Goal: Information Seeking & Learning: Find specific fact

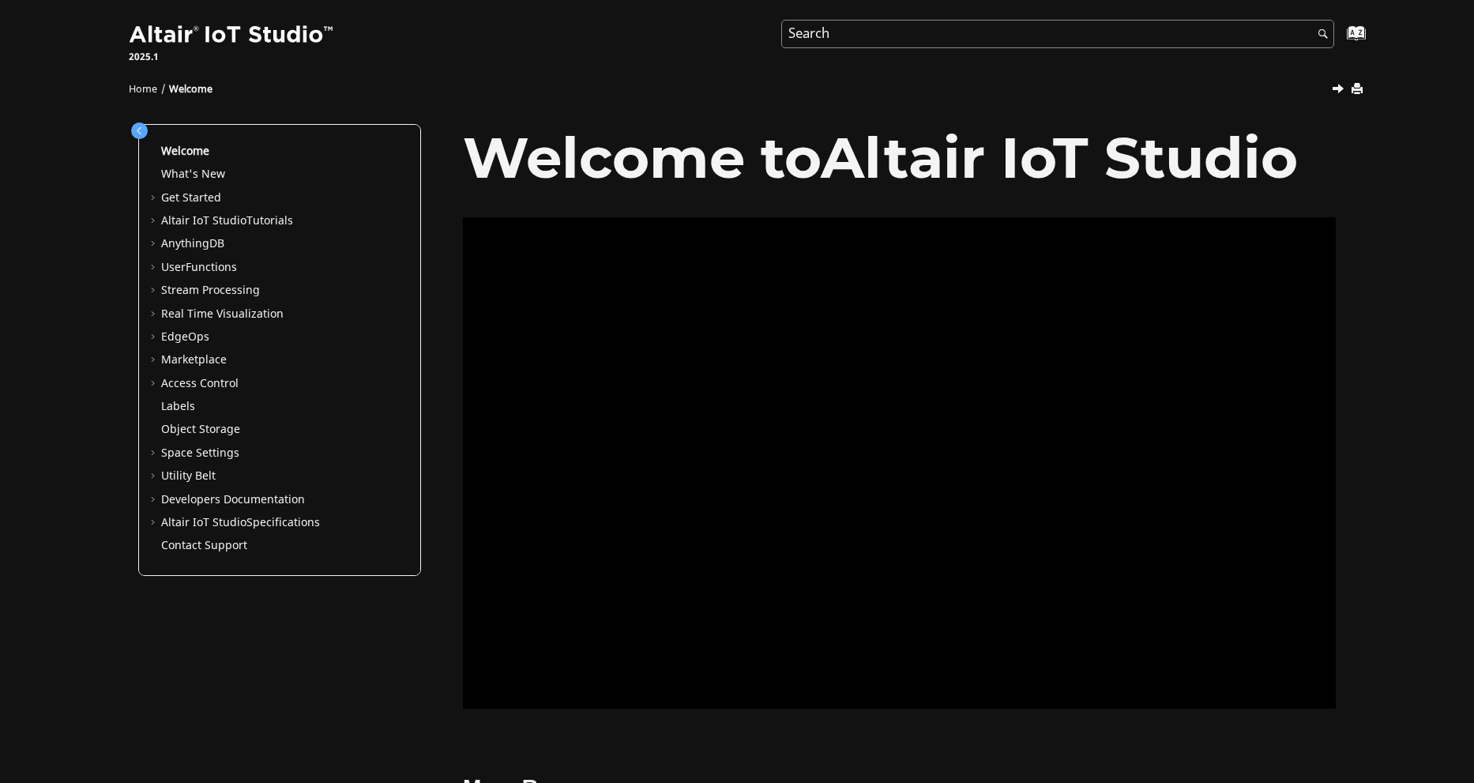
click at [851, 26] on input "Search query" at bounding box center [1057, 34] width 553 height 28
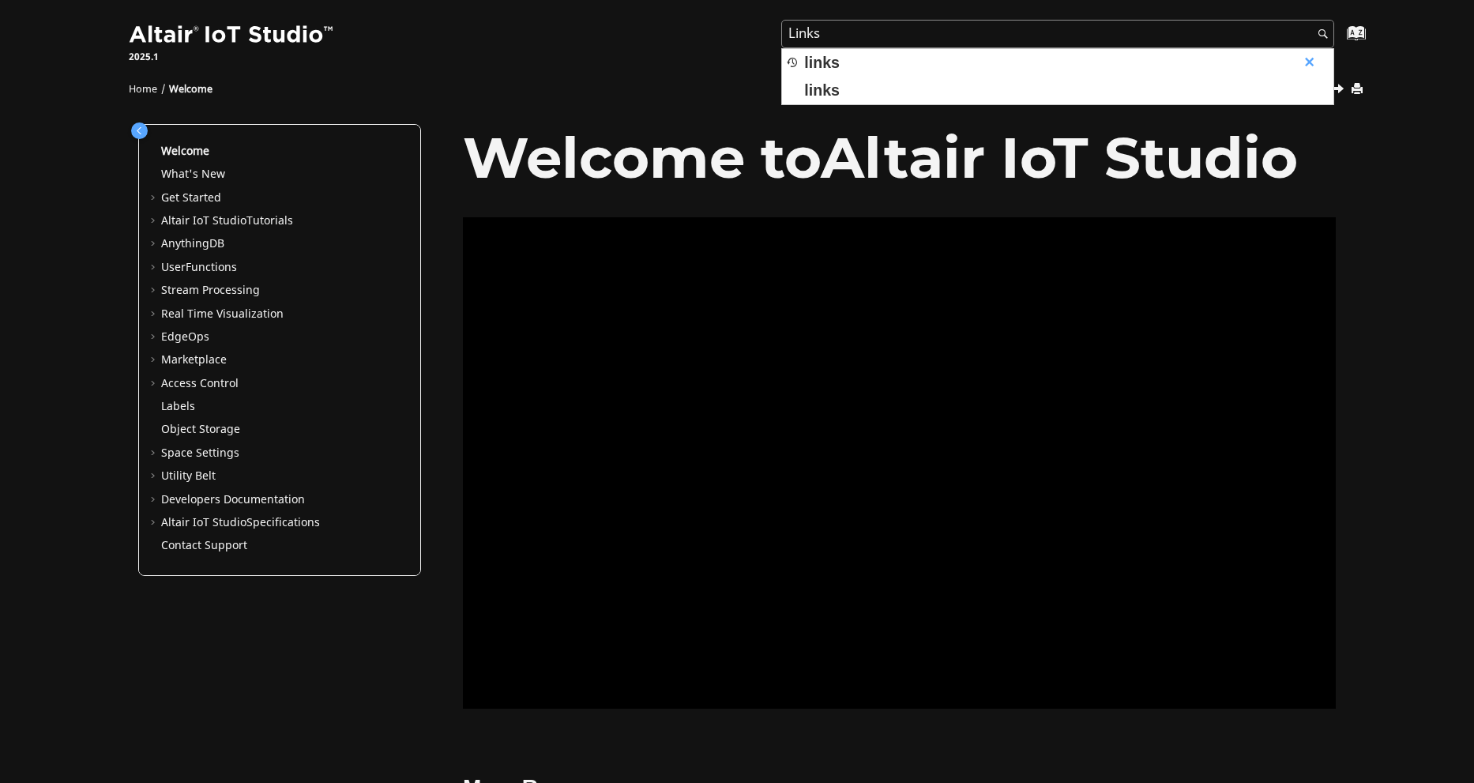
type input "Links"
click at [1297, 20] on button "Search" at bounding box center [1319, 35] width 44 height 31
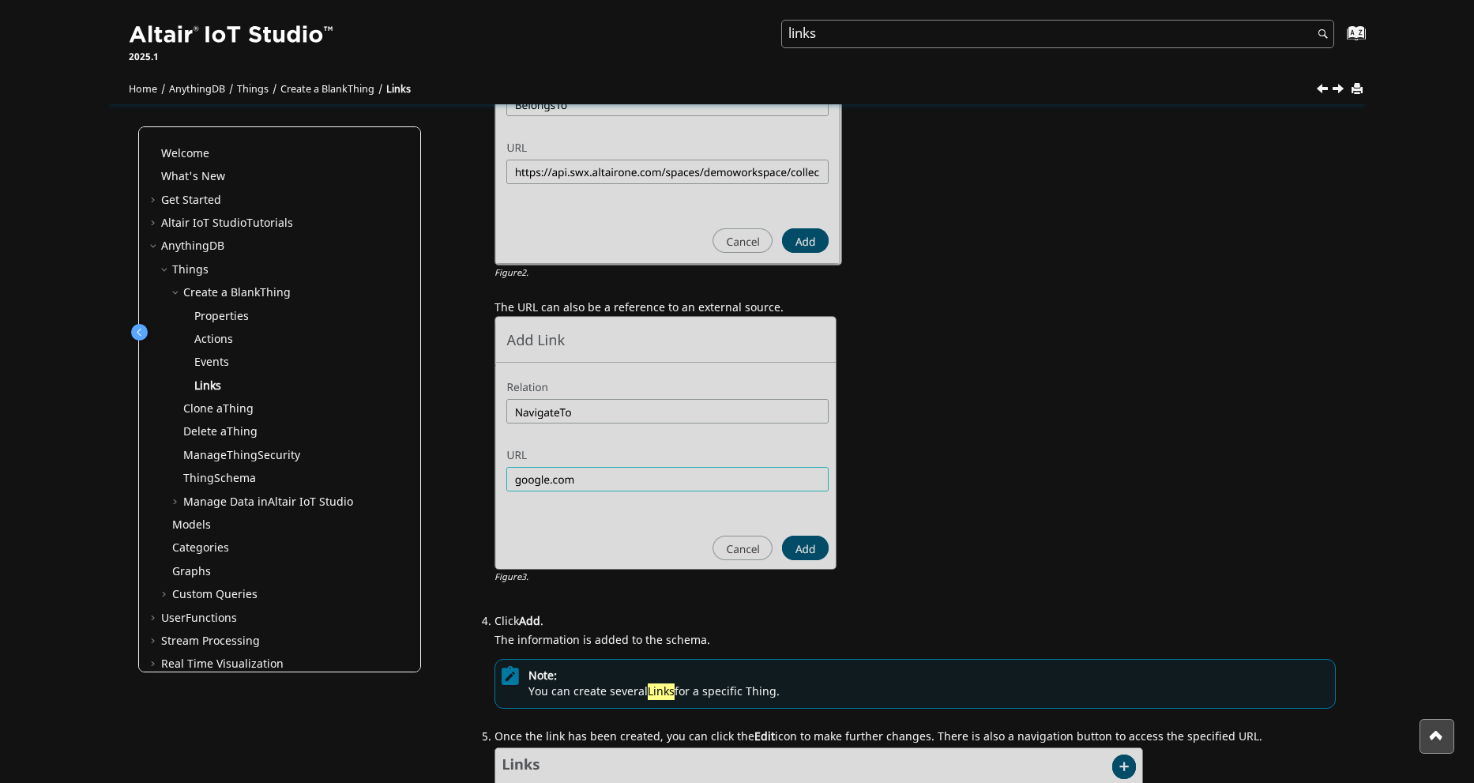
scroll to position [1020, 0]
